Goal: Transaction & Acquisition: Download file/media

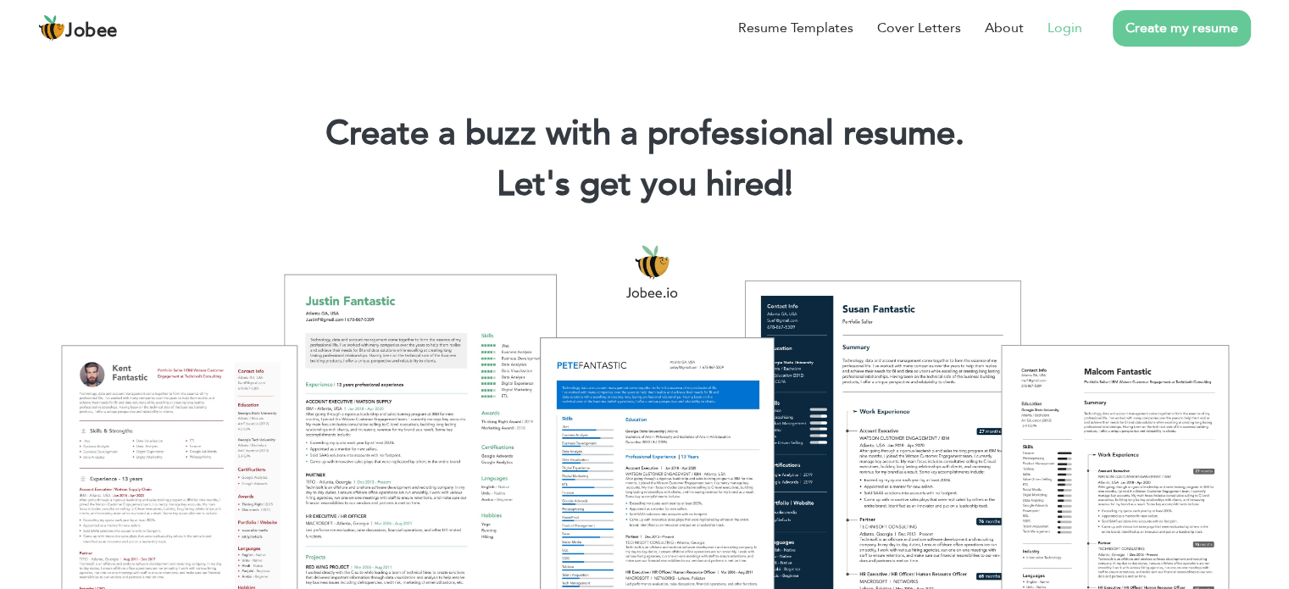
click at [1060, 33] on link "Login" at bounding box center [1065, 28] width 35 height 20
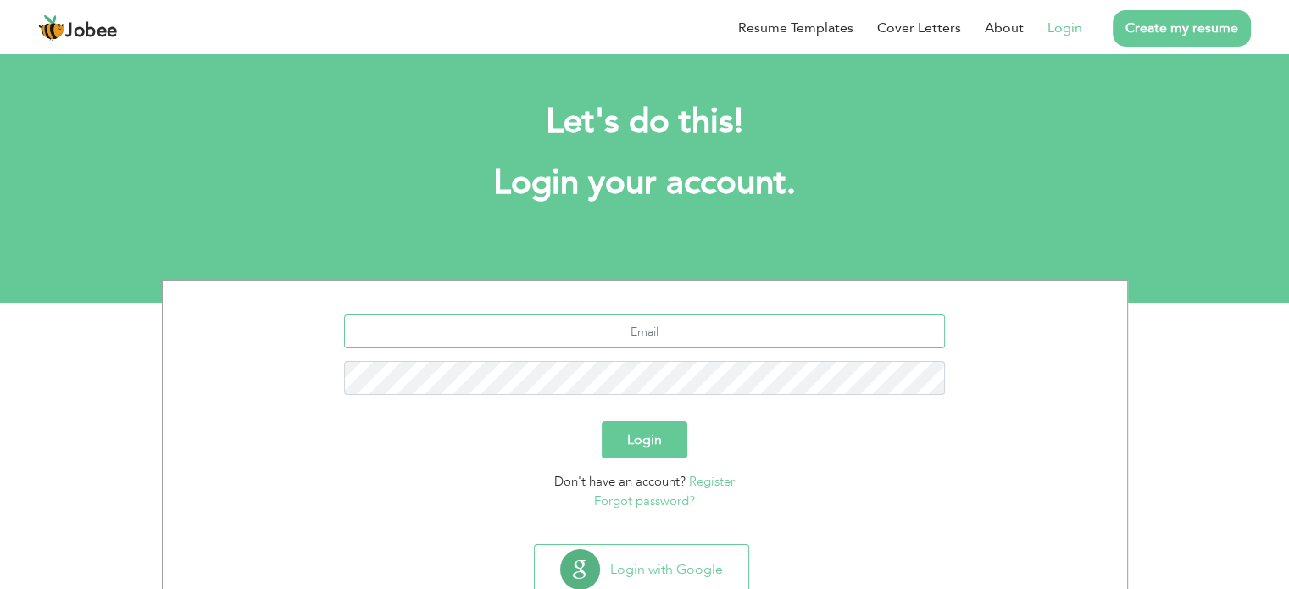
click at [748, 321] on input "text" at bounding box center [644, 331] width 601 height 34
type input "nand_raisal@hotmail.com"
click at [664, 459] on form "nand_raisal@hotmail.com Login Don't have an account? Register Forgot password?" at bounding box center [644, 412] width 939 height 196
click at [664, 451] on button "Login" at bounding box center [645, 439] width 86 height 37
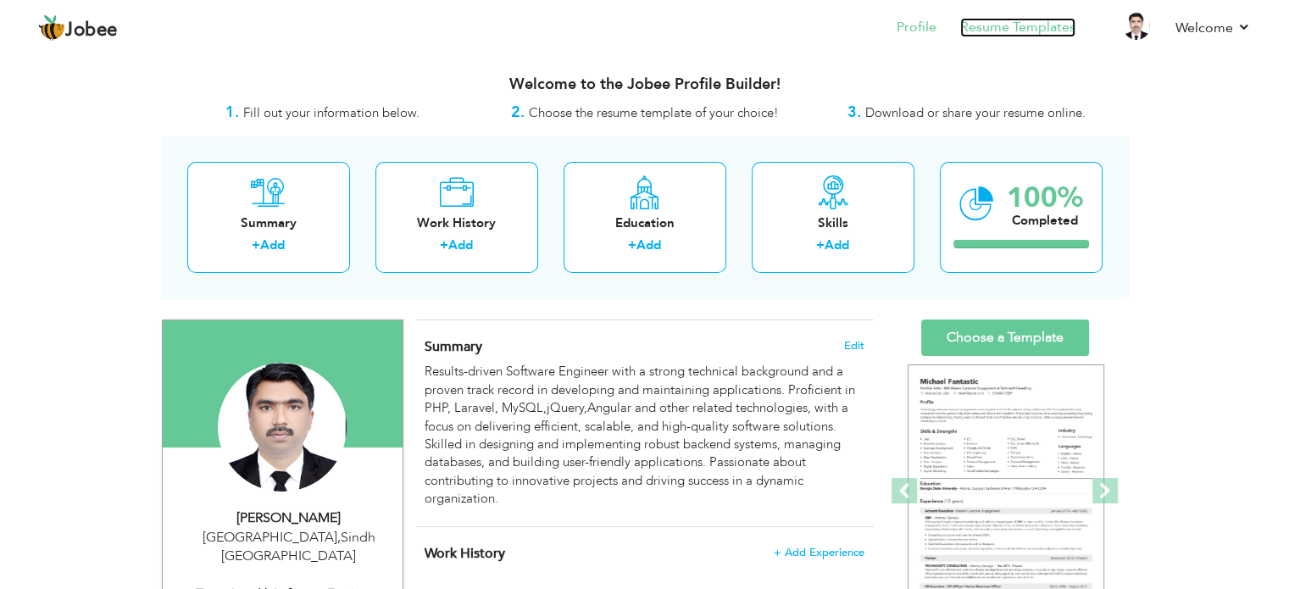
click at [1025, 19] on link "Resume Templates" at bounding box center [1017, 27] width 115 height 19
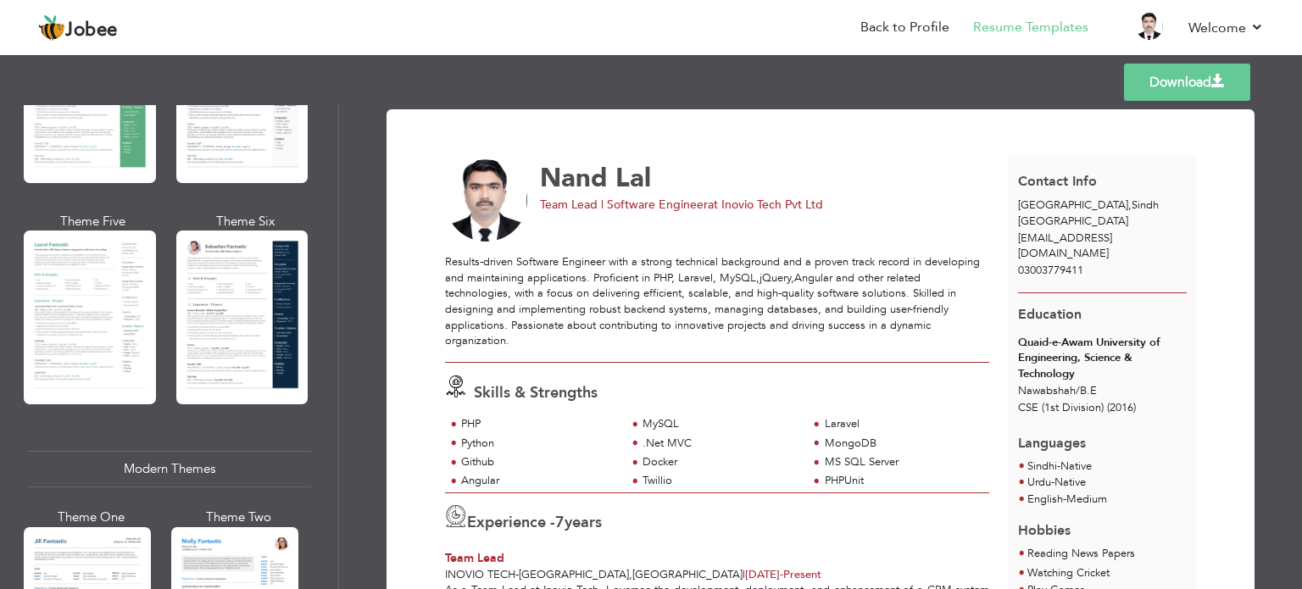
scroll to position [410, 0]
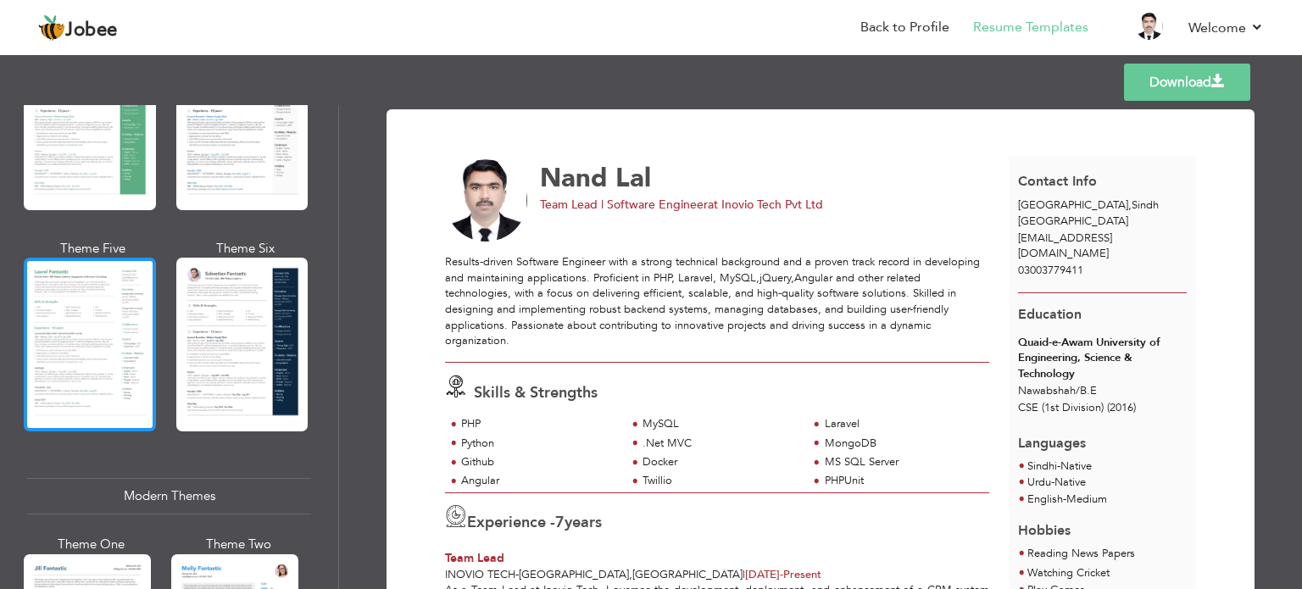
click at [108, 366] on div at bounding box center [90, 345] width 132 height 174
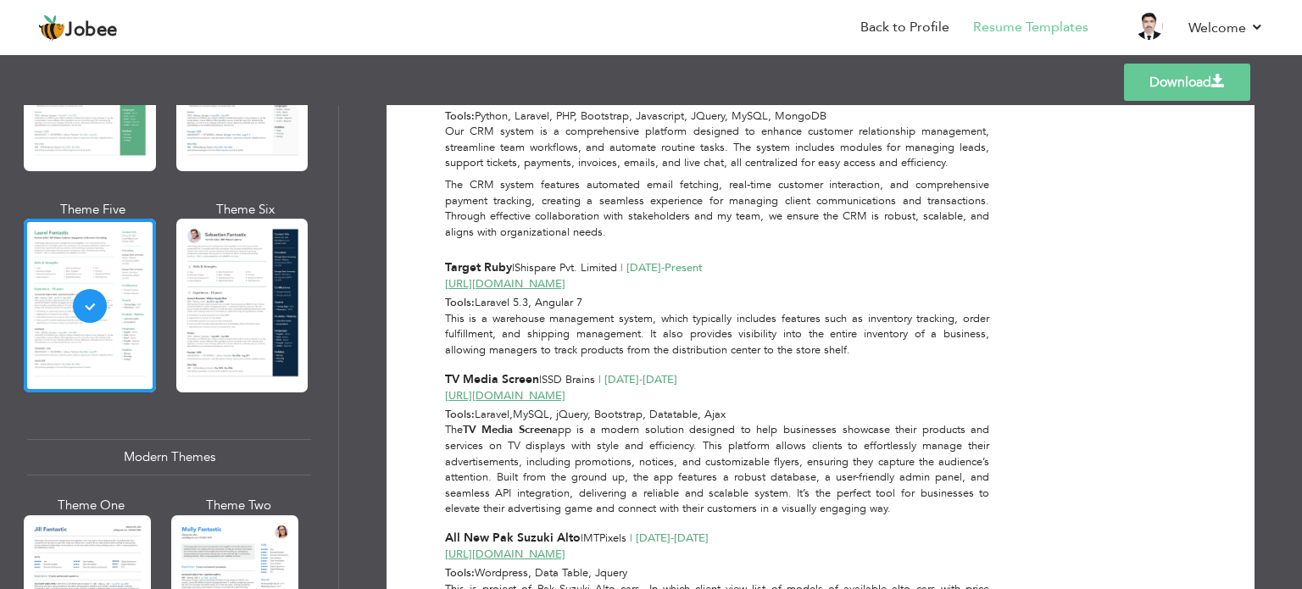
scroll to position [1762, 0]
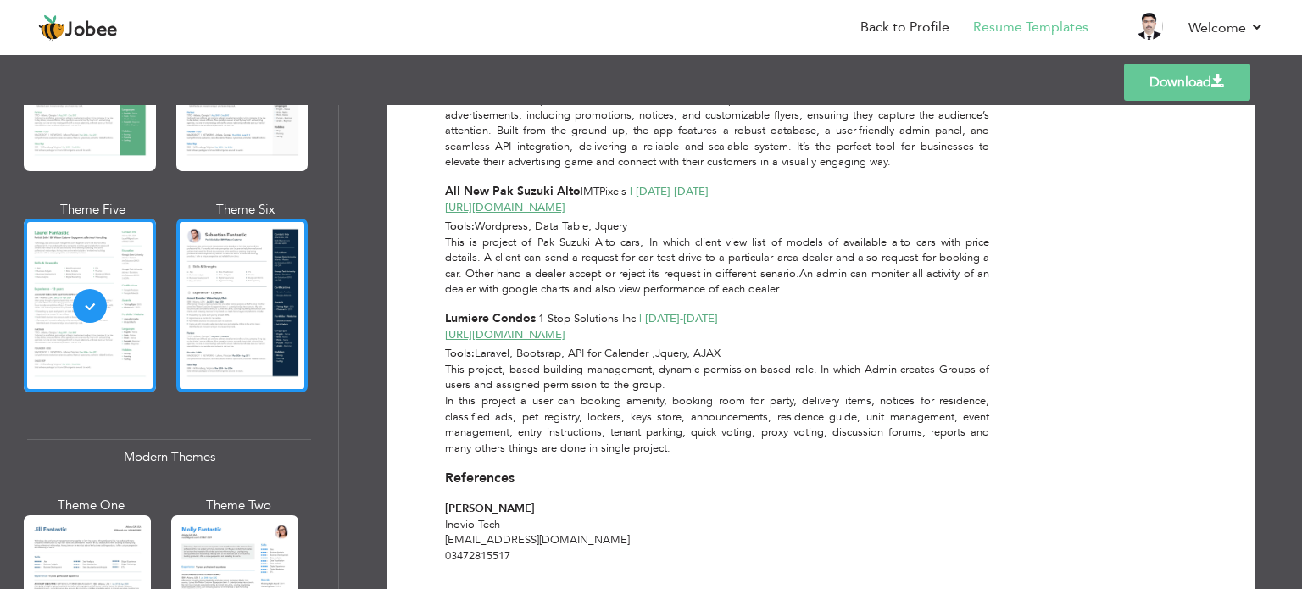
click at [234, 356] on div at bounding box center [242, 306] width 132 height 174
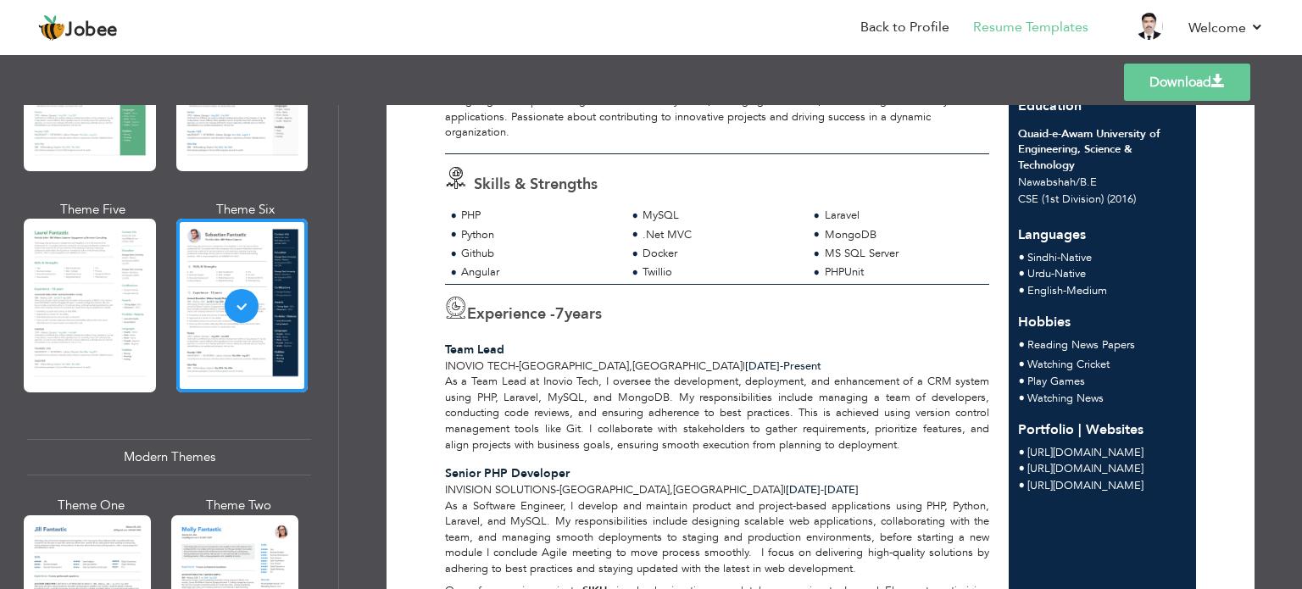
scroll to position [183, 0]
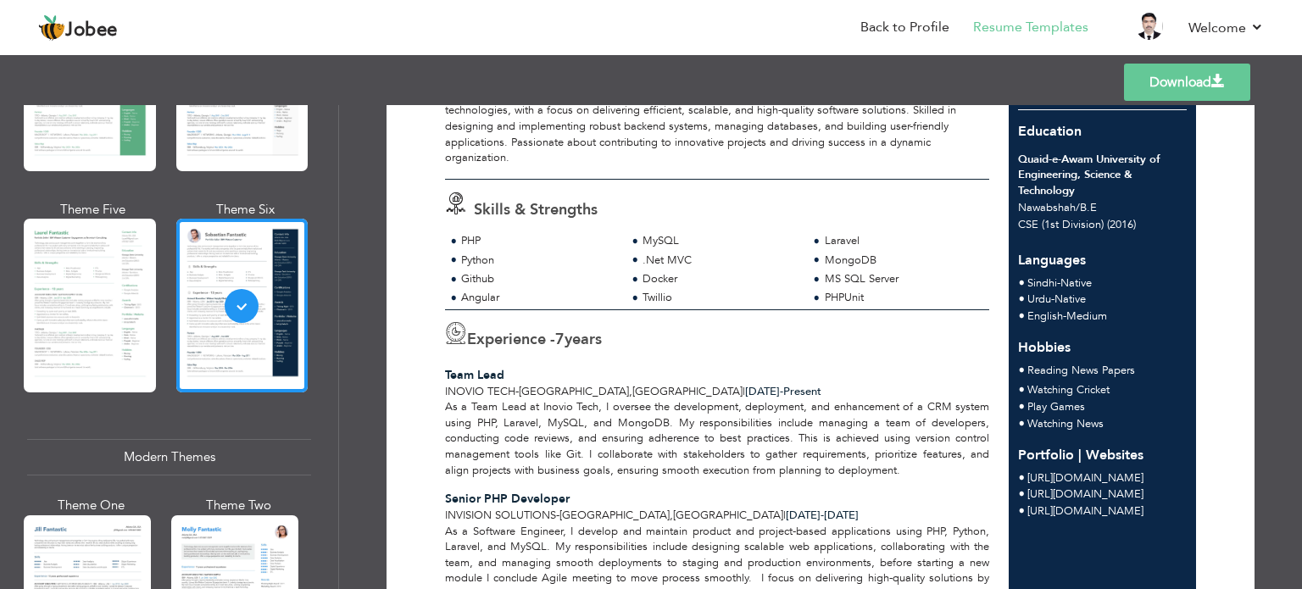
click at [1179, 97] on link "Download" at bounding box center [1187, 82] width 126 height 37
